Goal: Information Seeking & Learning: Learn about a topic

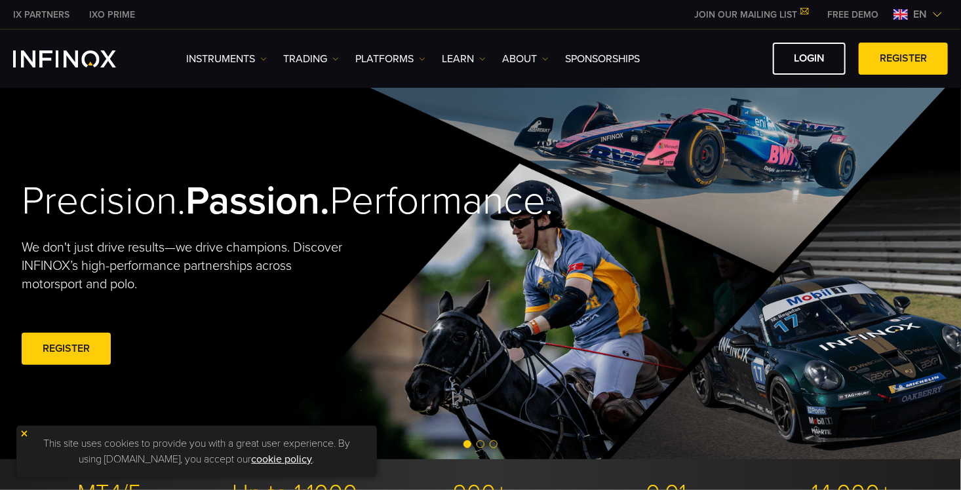
click at [313, 60] on link "TRADING" at bounding box center [311, 59] width 56 height 16
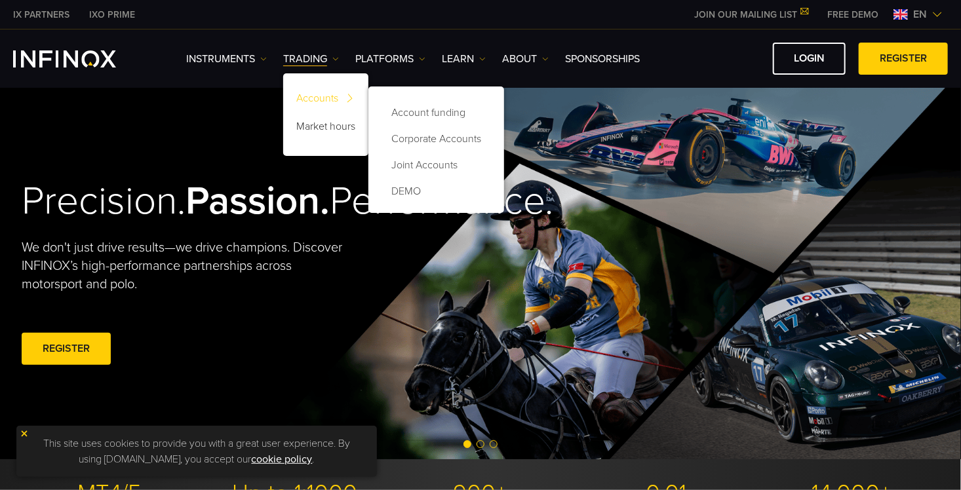
click at [321, 94] on link "Accounts" at bounding box center [325, 101] width 85 height 28
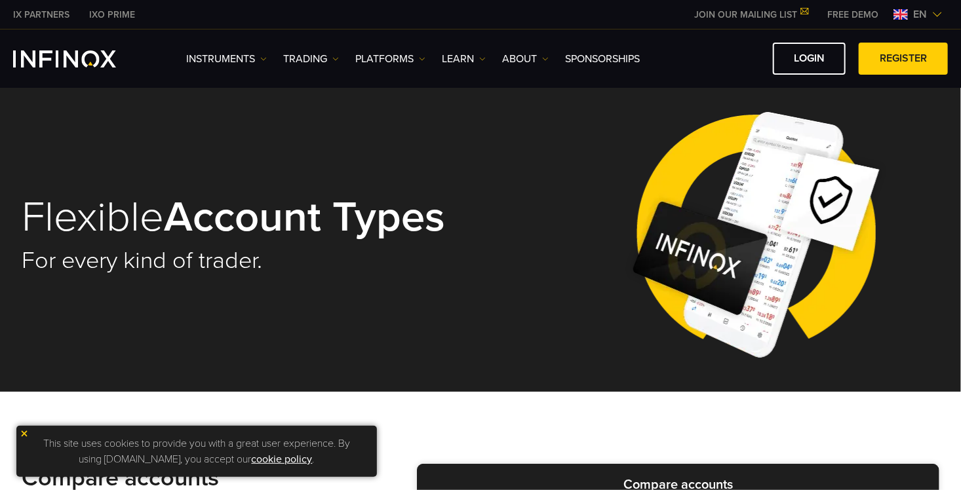
click at [423, 58] on img at bounding box center [422, 59] width 7 height 7
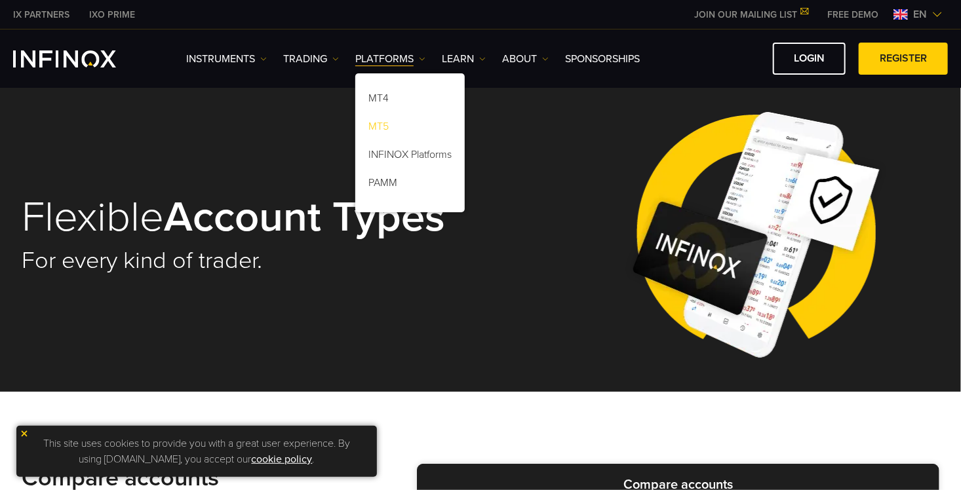
click at [380, 126] on link "MT5" at bounding box center [409, 129] width 109 height 28
